Goal: Obtain resource: Obtain resource

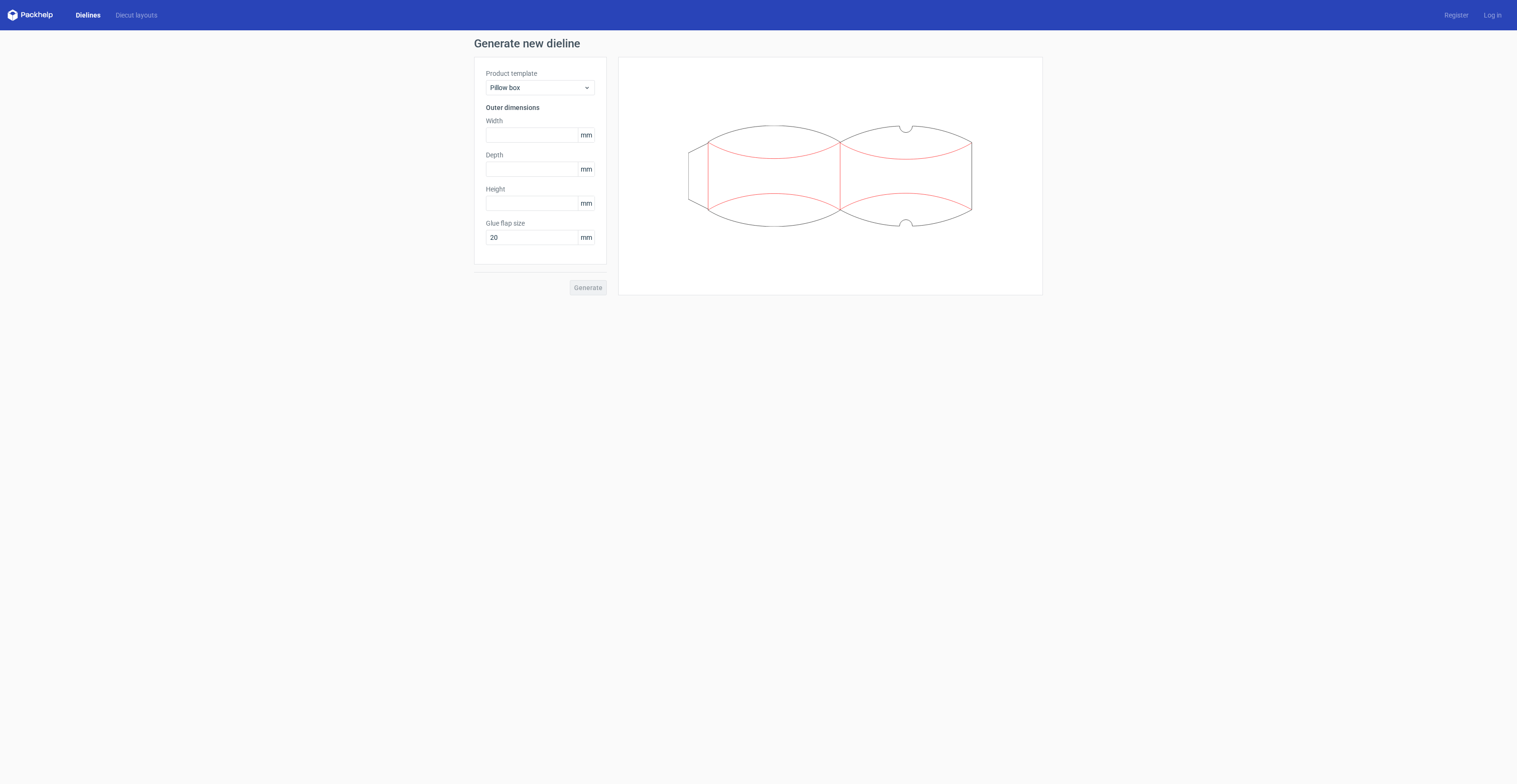
click at [525, 146] on div "Product template Pillow box Outer dimensions Width mm Depth mm Height mm Glue f…" at bounding box center [540, 160] width 133 height 207
click at [538, 137] on input "text" at bounding box center [540, 135] width 109 height 15
type input "90"
click at [515, 166] on input "text" at bounding box center [540, 169] width 109 height 15
type input "50"
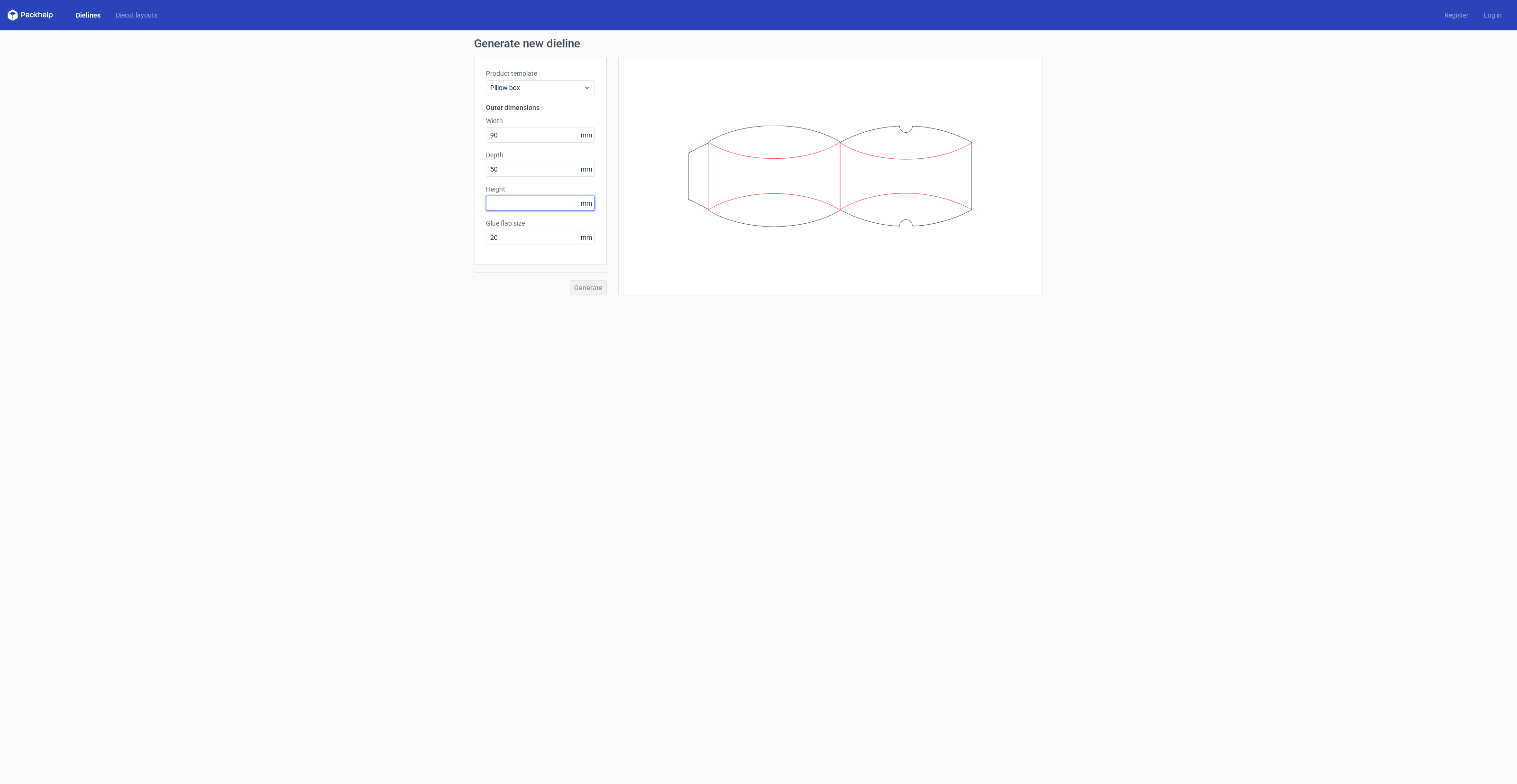
click at [519, 203] on input "text" at bounding box center [540, 204] width 109 height 15
type input "150"
click at [539, 236] on input "20" at bounding box center [540, 237] width 109 height 15
click at [599, 233] on div "Product template Pillow box Outer dimensions Width 90 mm Depth 50 mm Height 150…" at bounding box center [540, 160] width 133 height 207
click at [593, 285] on span "Generate" at bounding box center [588, 287] width 29 height 7
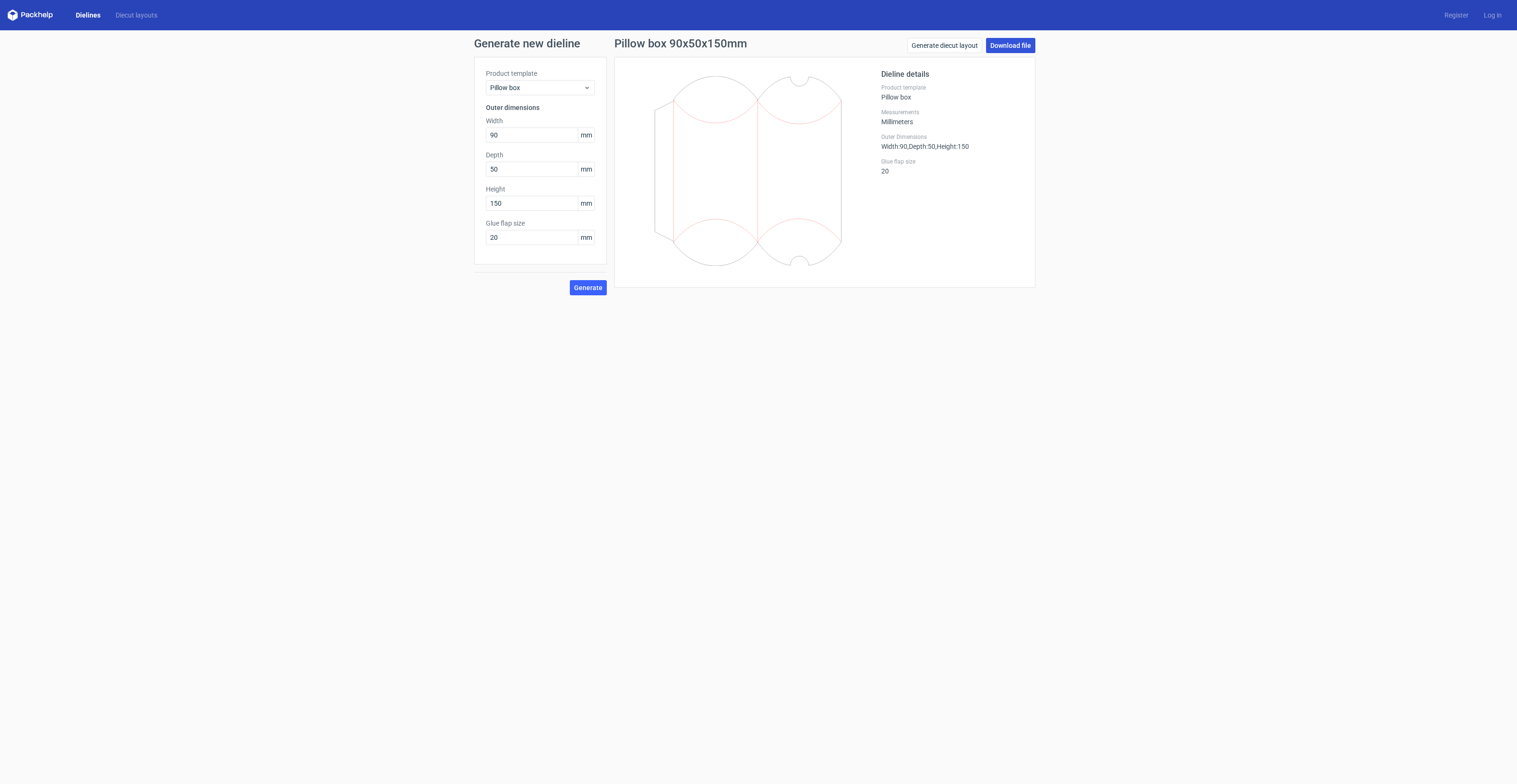
click at [1004, 51] on link "Download file" at bounding box center [1010, 46] width 49 height 15
drag, startPoint x: 520, startPoint y: 204, endPoint x: 376, endPoint y: 194, distance: 144.3
click at [376, 194] on div "Generate new dieline Product template Pillow box Outer dimensions Width 90 mm D…" at bounding box center [758, 166] width 1517 height 272
type input "0"
type input "200"
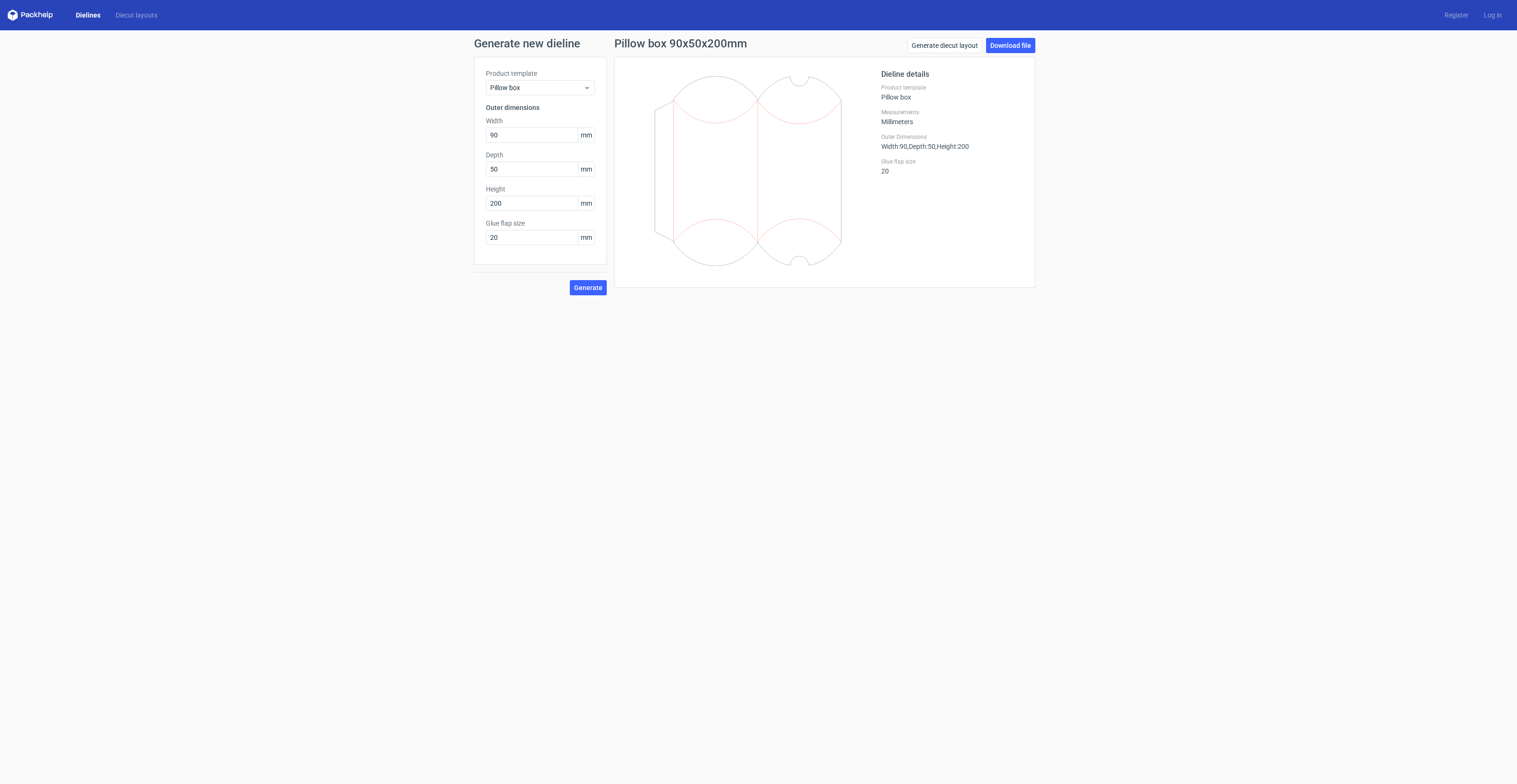
click at [565, 250] on div "Product template Pillow box Outer dimensions Width 90 mm Depth 50 mm Height 200…" at bounding box center [540, 160] width 133 height 207
click at [563, 246] on div "Product template Pillow box Outer dimensions Width 90 mm Depth 50 mm Height 200…" at bounding box center [540, 160] width 133 height 207
drag, startPoint x: 563, startPoint y: 243, endPoint x: 553, endPoint y: 224, distance: 21.5
click at [564, 243] on input "20" at bounding box center [540, 237] width 109 height 15
drag, startPoint x: 526, startPoint y: 179, endPoint x: 528, endPoint y: 173, distance: 6.3
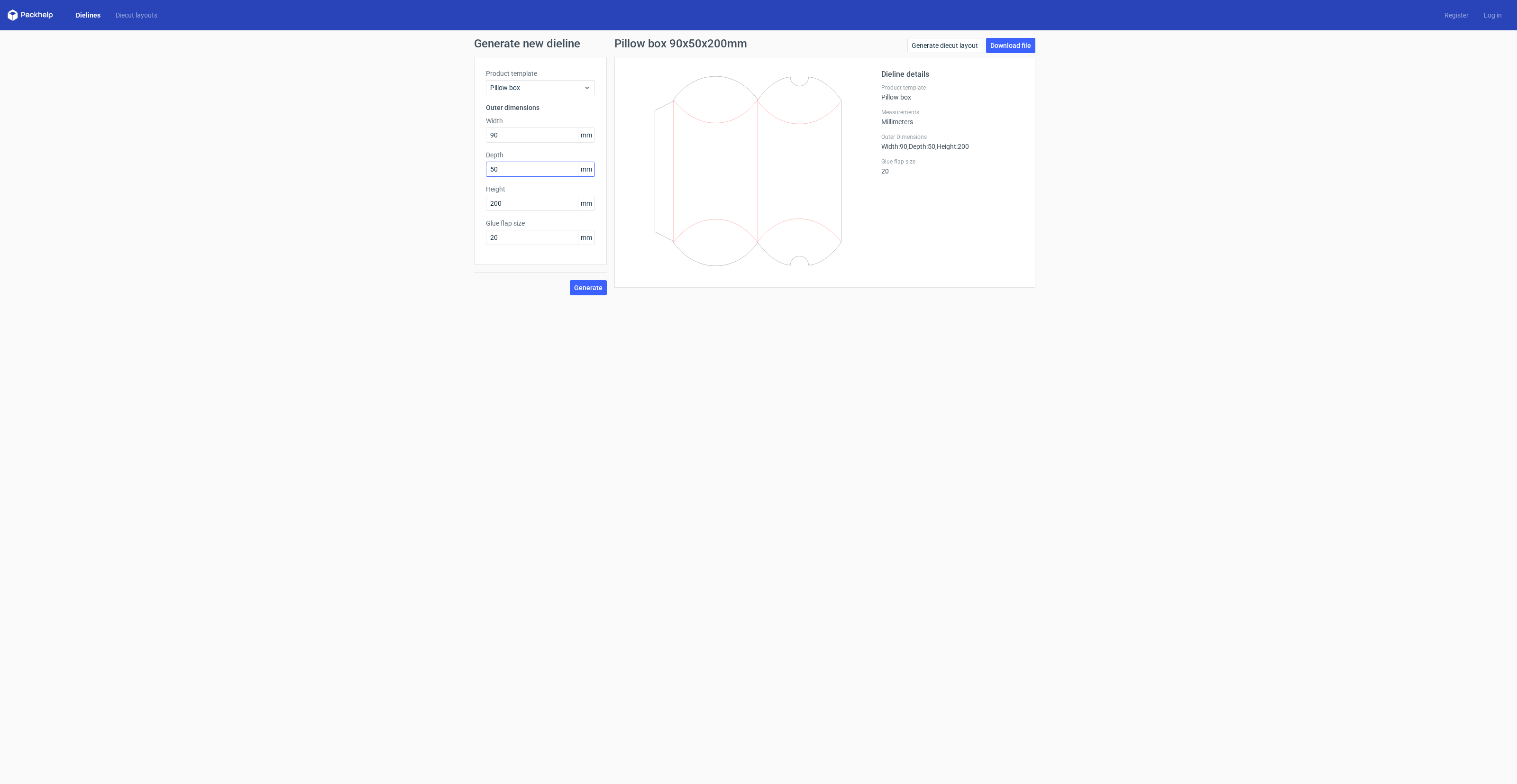
click at [526, 178] on div "Product template Pillow box Outer dimensions Width 90 mm Depth 50 mm Height 200…" at bounding box center [540, 160] width 133 height 207
click at [528, 172] on input "50" at bounding box center [540, 169] width 109 height 15
click at [526, 172] on input "50" at bounding box center [540, 169] width 109 height 15
drag, startPoint x: 526, startPoint y: 172, endPoint x: 379, endPoint y: 174, distance: 147.0
click at [379, 174] on div "Generate new dieline Product template Pillow box Outer dimensions Width 90 mm D…" at bounding box center [758, 166] width 1517 height 272
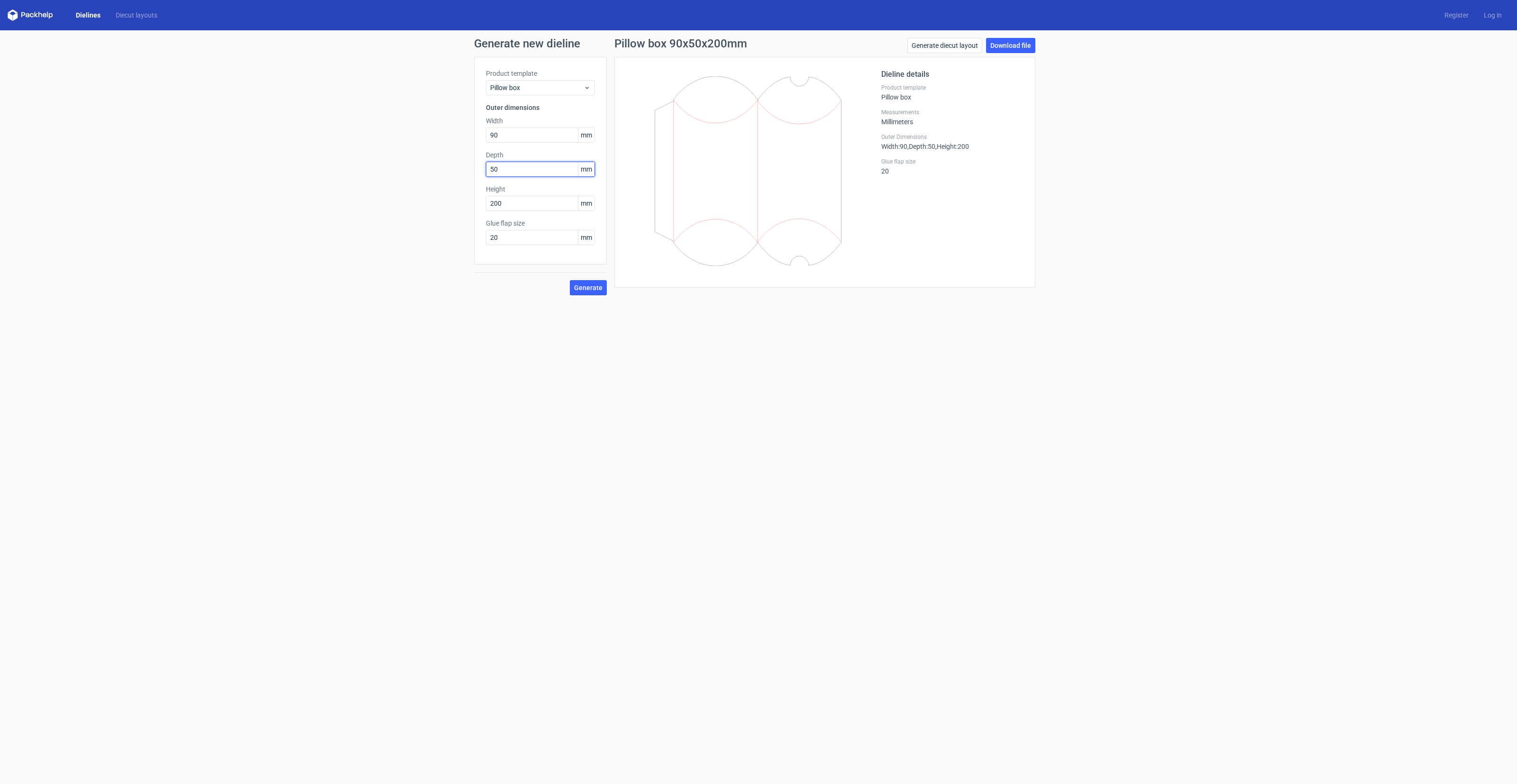
type input "5"
type input "70"
drag, startPoint x: 525, startPoint y: 129, endPoint x: 432, endPoint y: 139, distance: 93.5
click at [432, 139] on div "Generate new dieline Product template Pillow box Outer dimensions Width 90 mm D…" at bounding box center [758, 166] width 1517 height 272
click at [590, 285] on span "Generate" at bounding box center [588, 287] width 29 height 7
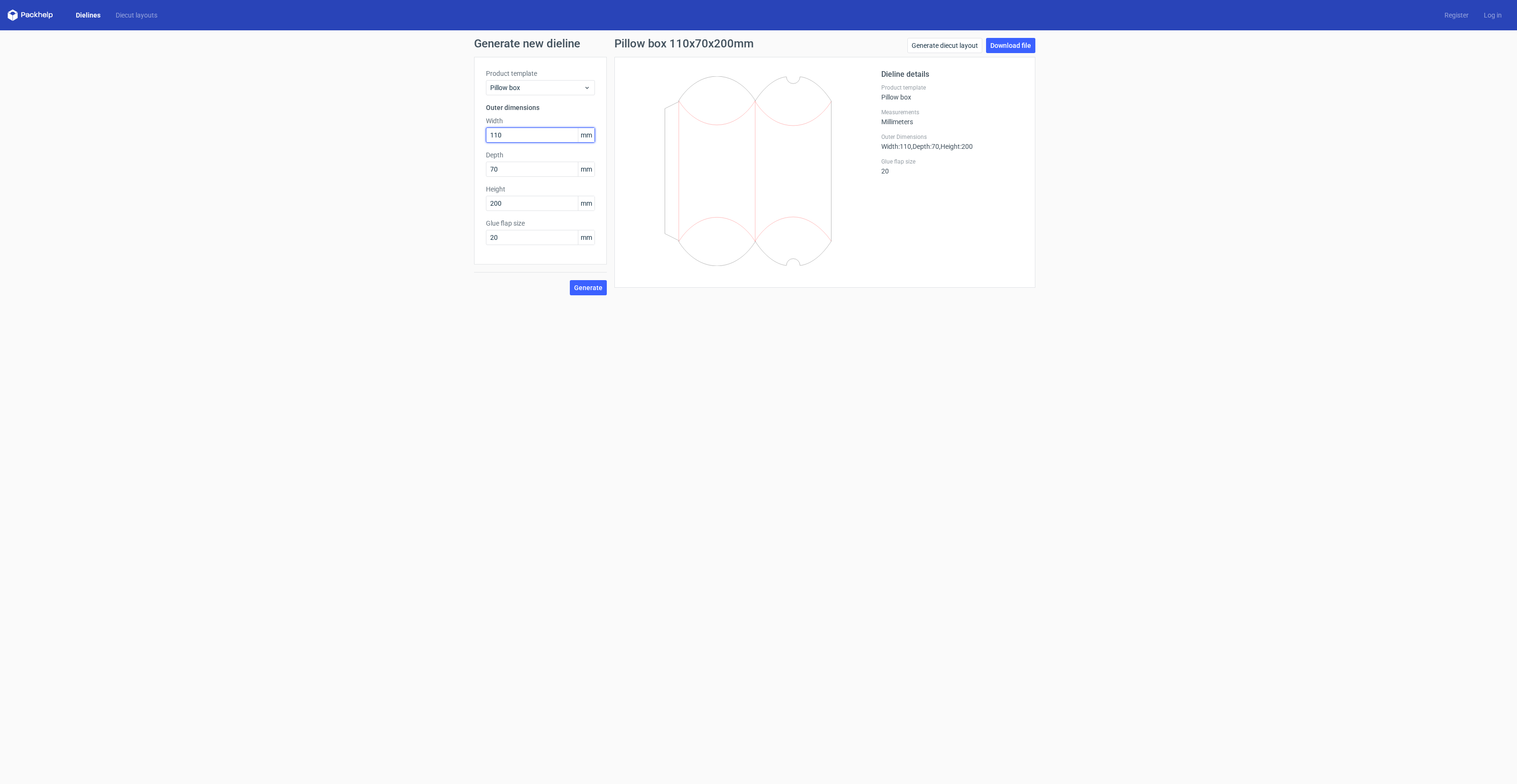
click at [530, 140] on input "110" at bounding box center [540, 135] width 109 height 15
click at [535, 138] on input "110" at bounding box center [540, 135] width 109 height 15
drag, startPoint x: 526, startPoint y: 140, endPoint x: 468, endPoint y: 141, distance: 58.0
click at [468, 141] on div "Generate new dieline Product template Pillow box Outer dimensions Width 110 mm …" at bounding box center [758, 166] width 1517 height 272
drag, startPoint x: 513, startPoint y: 132, endPoint x: 445, endPoint y: 134, distance: 68.0
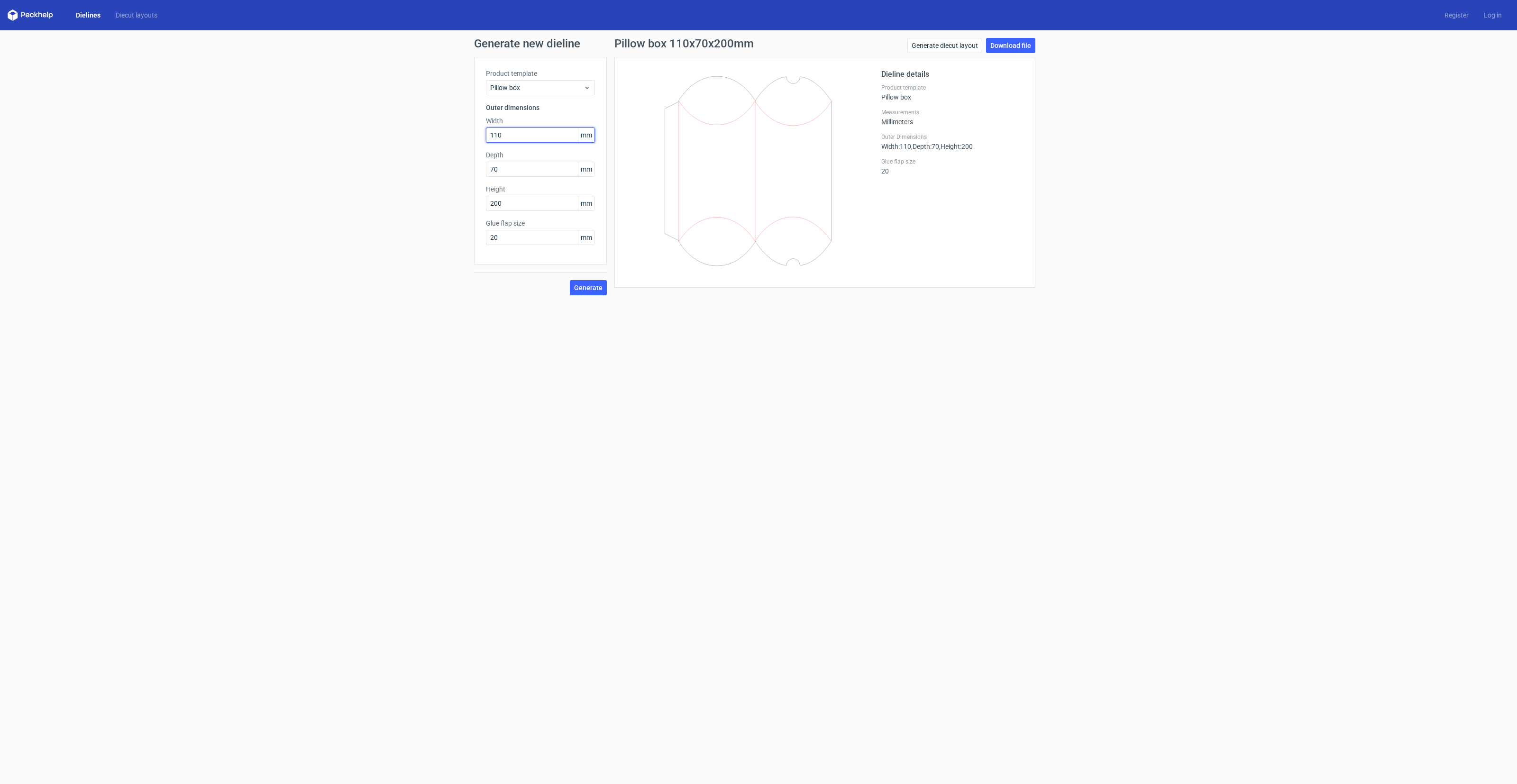
click at [445, 134] on div "Generate new dieline Product template Pillow box Outer dimensions Width 110 mm …" at bounding box center [758, 166] width 1517 height 272
click at [555, 182] on div "Product template Pillow box Outer dimensions Width 120 mm Depth 70 mm Height 20…" at bounding box center [540, 160] width 133 height 207
drag, startPoint x: 552, startPoint y: 172, endPoint x: 550, endPoint y: 164, distance: 8.2
click at [552, 172] on input "70" at bounding box center [540, 169] width 109 height 15
click at [545, 135] on input "120" at bounding box center [540, 135] width 109 height 15
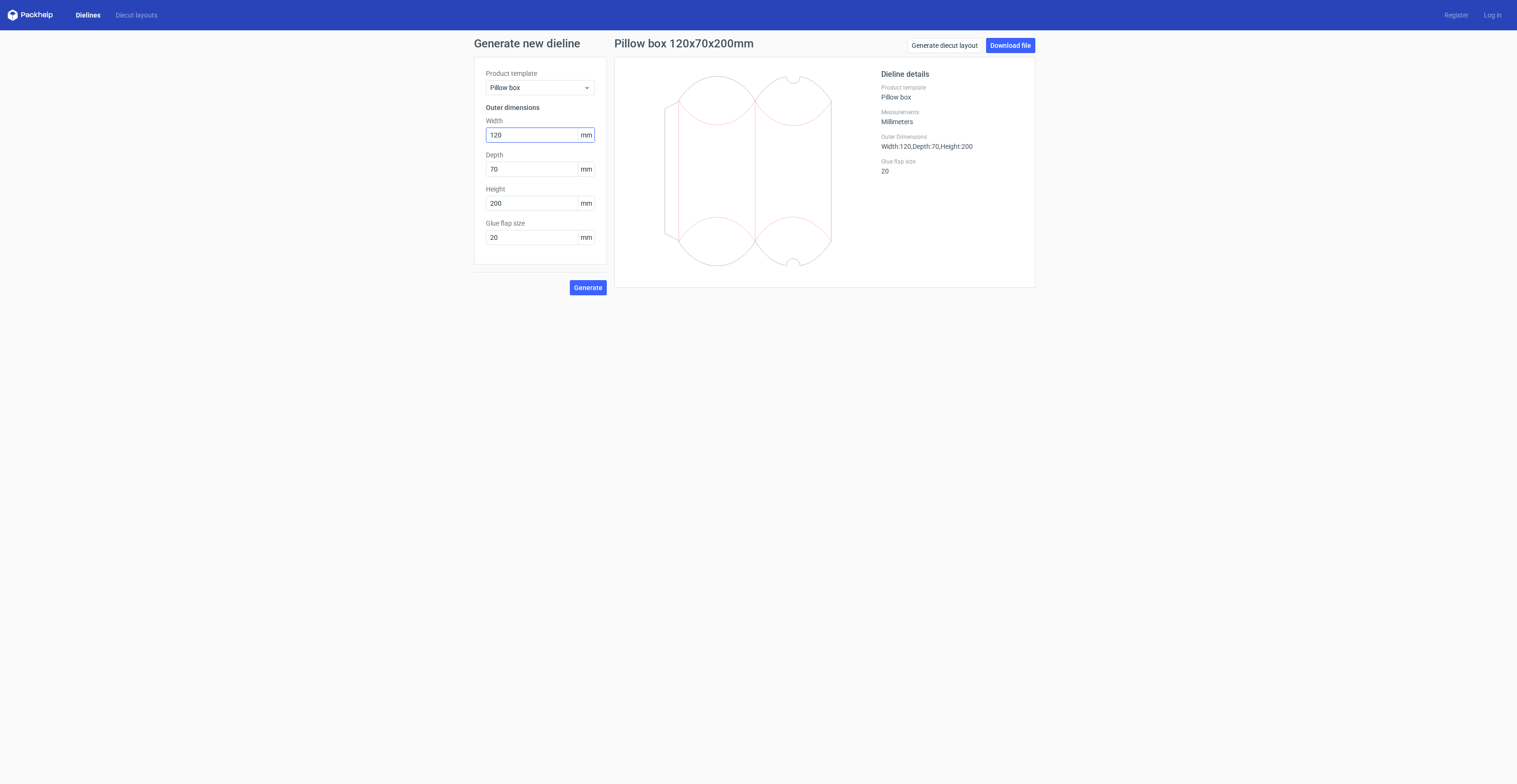
drag, startPoint x: 499, startPoint y: 250, endPoint x: 530, endPoint y: 138, distance: 116.2
click at [499, 249] on div "Product template Pillow box Outer dimensions Width 120 mm Depth 70 mm Height 20…" at bounding box center [540, 160] width 133 height 207
drag, startPoint x: 608, startPoint y: 279, endPoint x: 592, endPoint y: 289, distance: 18.9
click at [601, 284] on div "Product template Pillow box Outer dimensions Width 120 mm Depth 70 mm Height 20…" at bounding box center [759, 176] width 569 height 238
click at [592, 289] on span "Generate" at bounding box center [588, 287] width 29 height 7
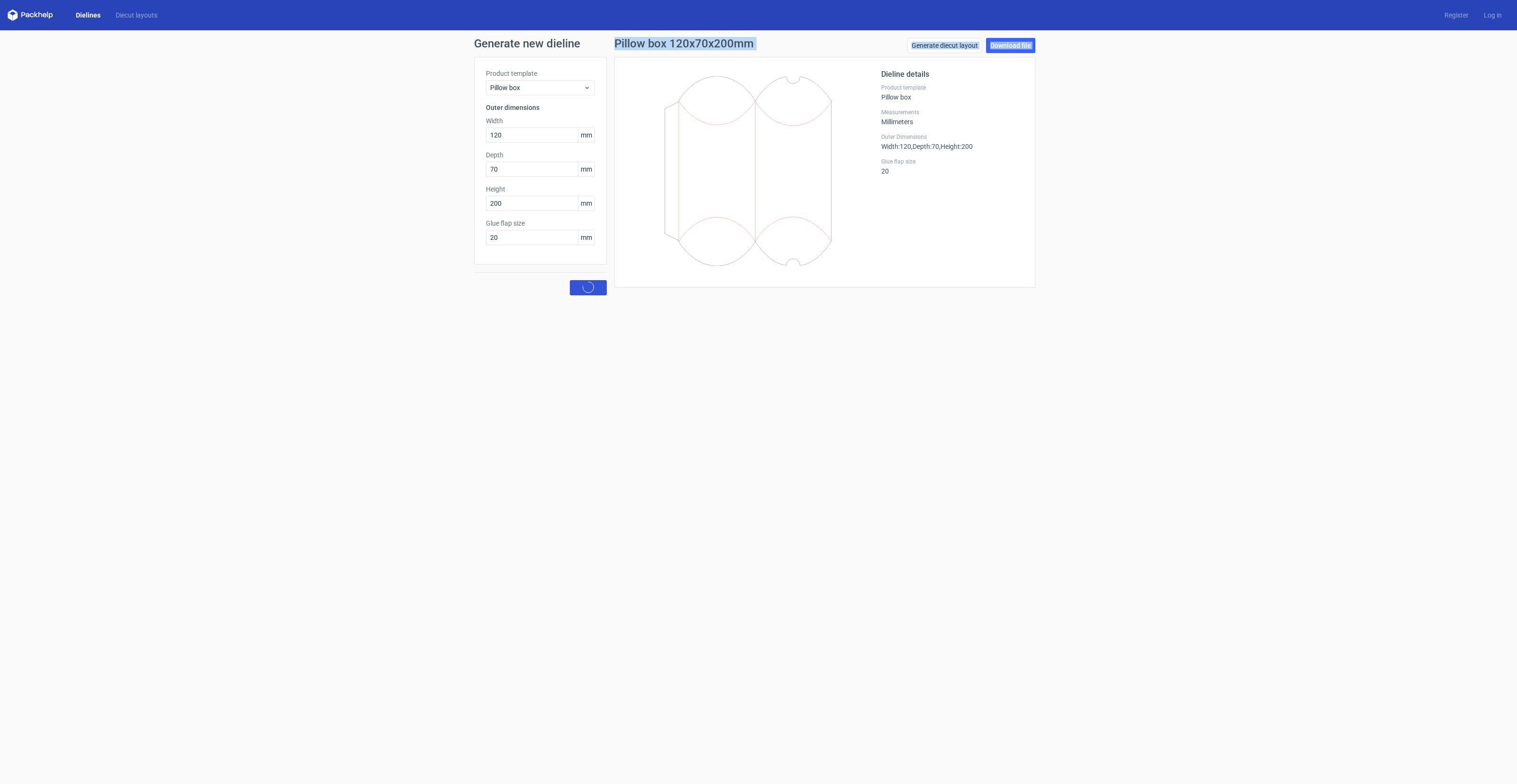
click at [586, 290] on circle at bounding box center [589, 287] width 14 height 14
click at [517, 295] on div "Generate new dieline Product template Pillow box Outer dimensions Width 120 mm …" at bounding box center [758, 166] width 1517 height 272
click at [499, 135] on input "120" at bounding box center [540, 135] width 109 height 15
type input "130"
click at [584, 287] on span "Generate" at bounding box center [588, 287] width 29 height 7
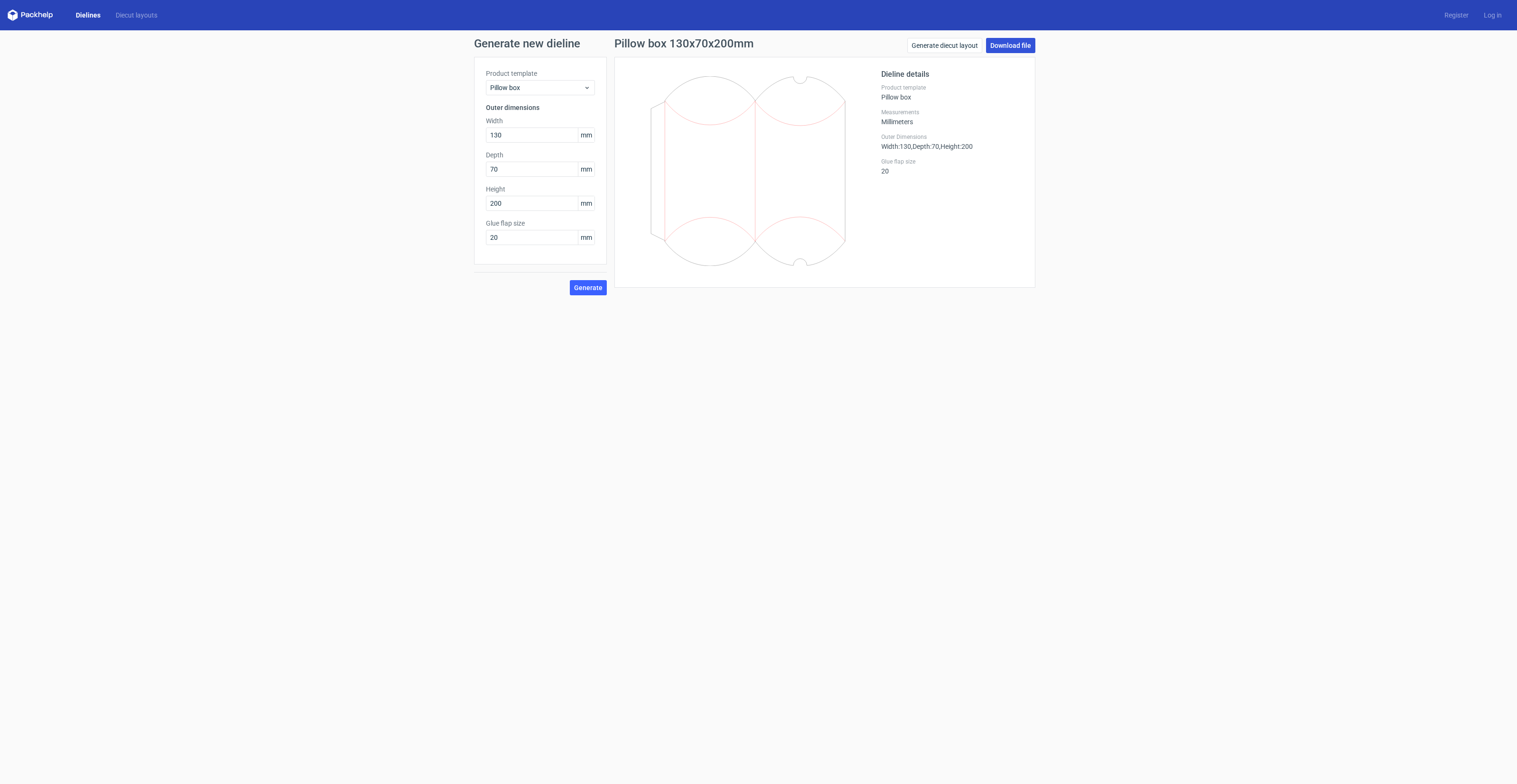
click at [1029, 49] on link "Download file" at bounding box center [1010, 46] width 49 height 15
click at [953, 43] on link "Generate diecut layout" at bounding box center [945, 46] width 75 height 15
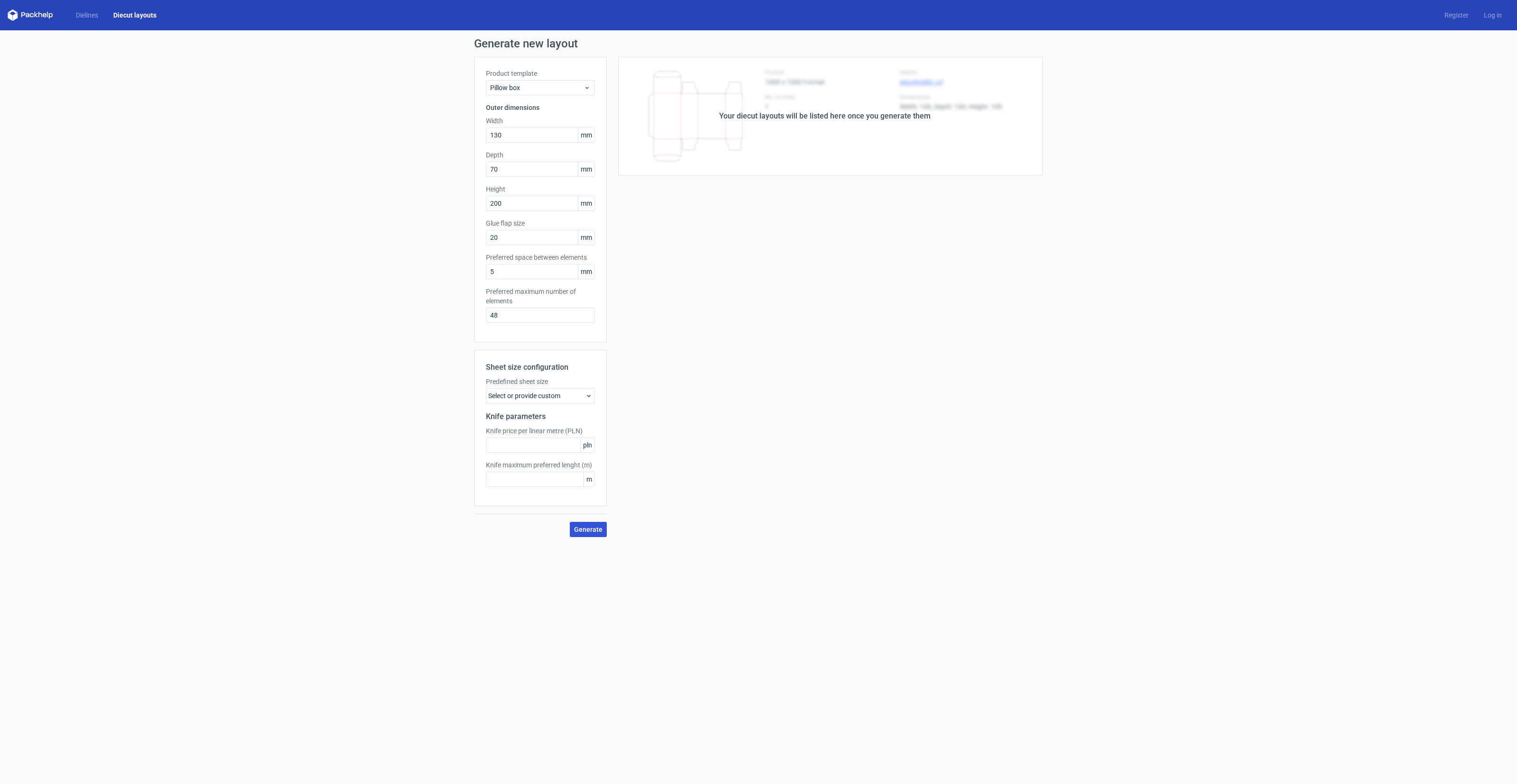
click at [602, 531] on span "Generate" at bounding box center [588, 529] width 29 height 7
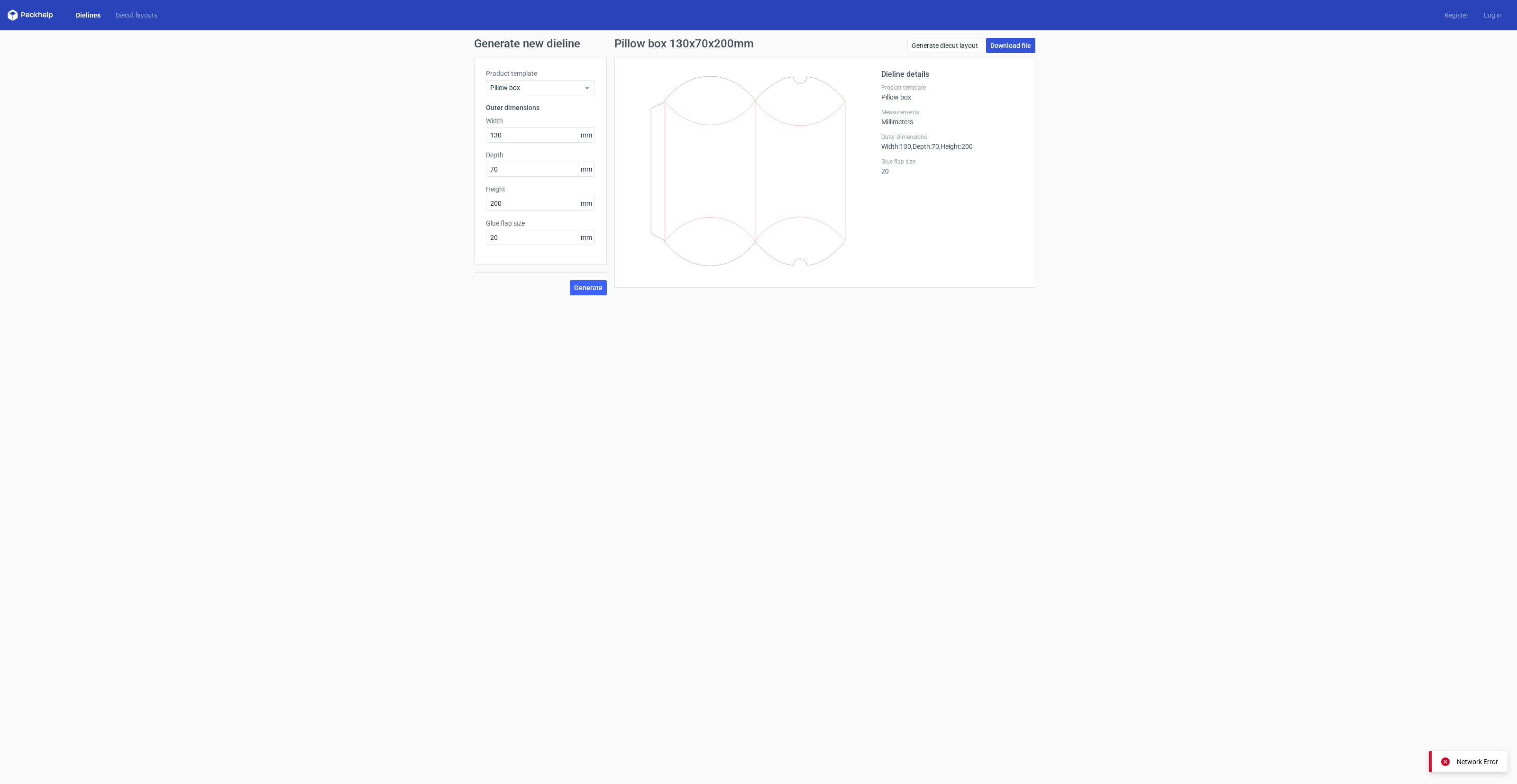
click at [1018, 45] on link "Download file" at bounding box center [1010, 46] width 49 height 15
